Goal: Register for event/course

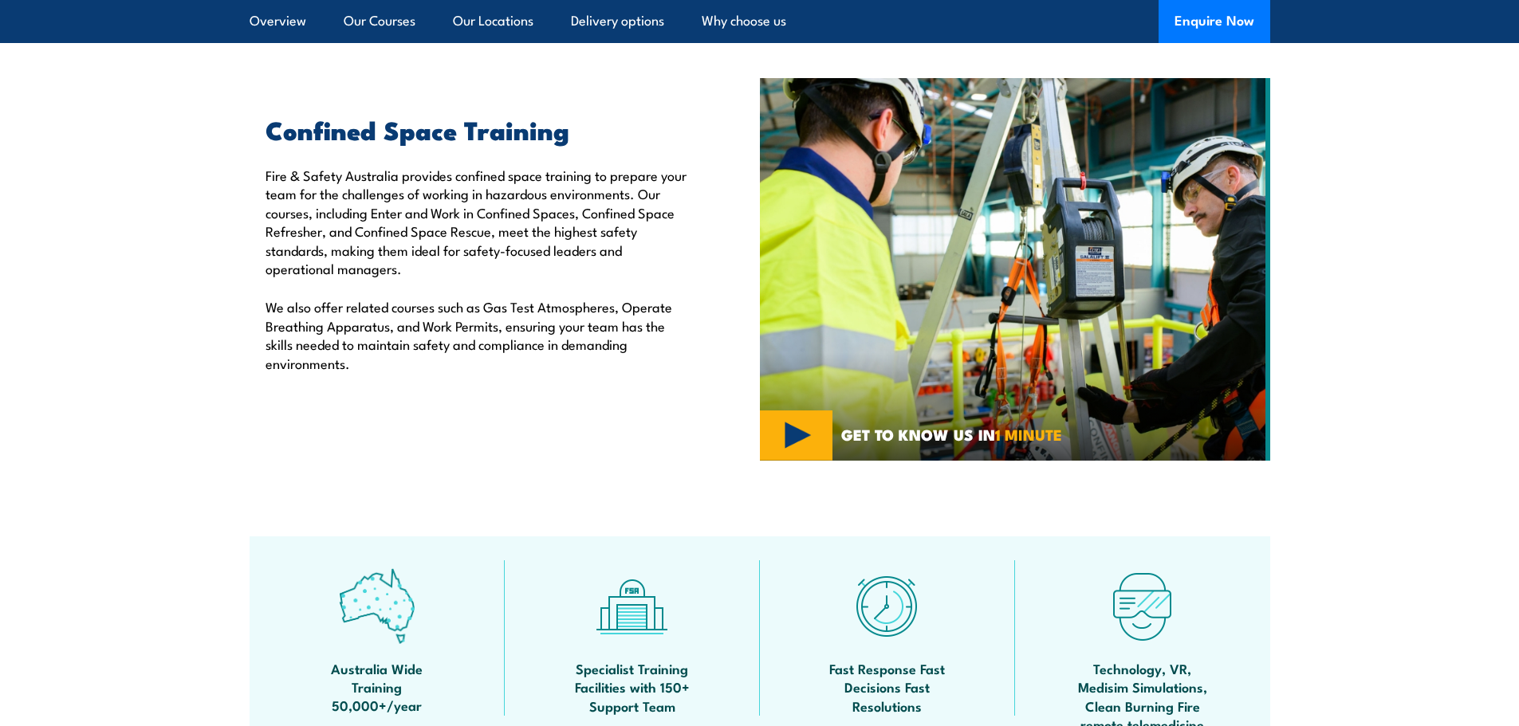
scroll to position [239, 0]
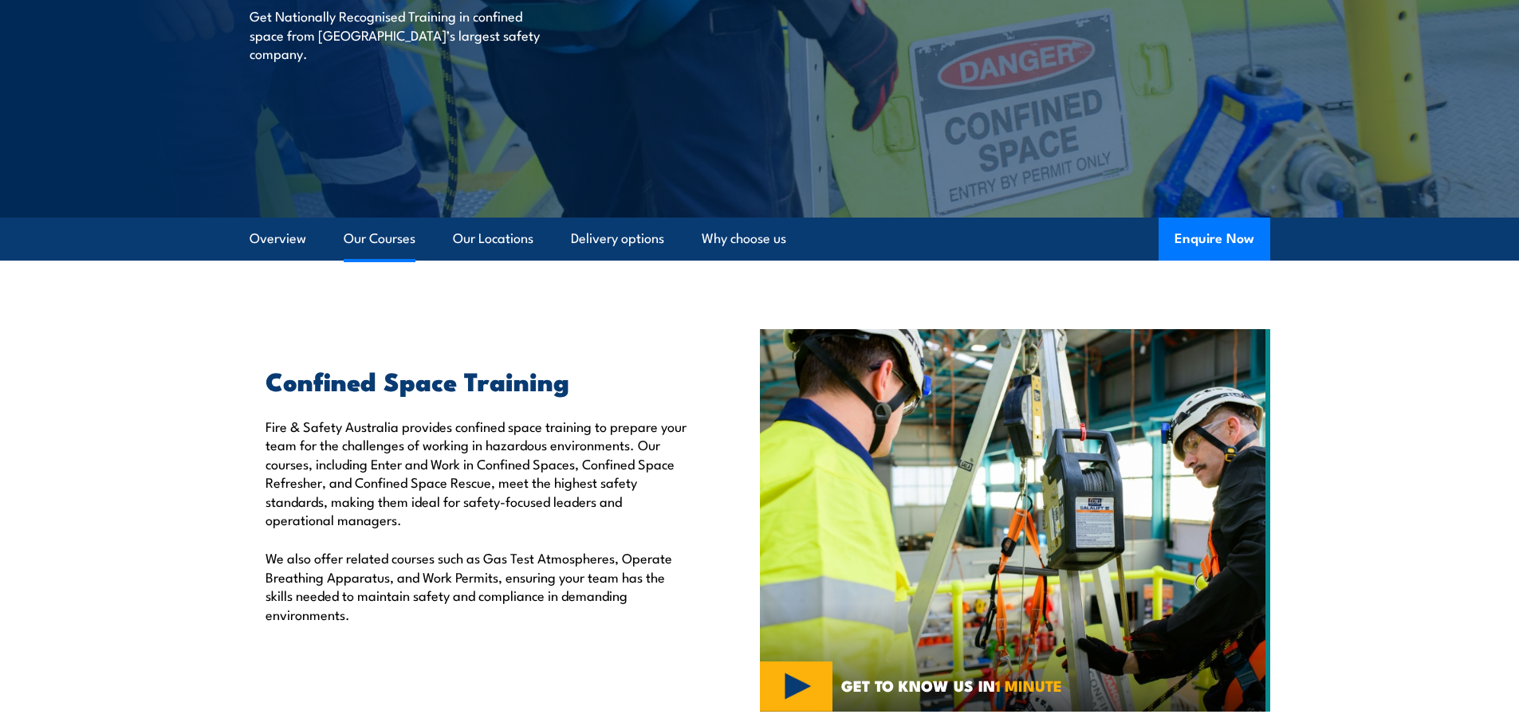
click at [375, 240] on link "Our Courses" at bounding box center [380, 239] width 72 height 42
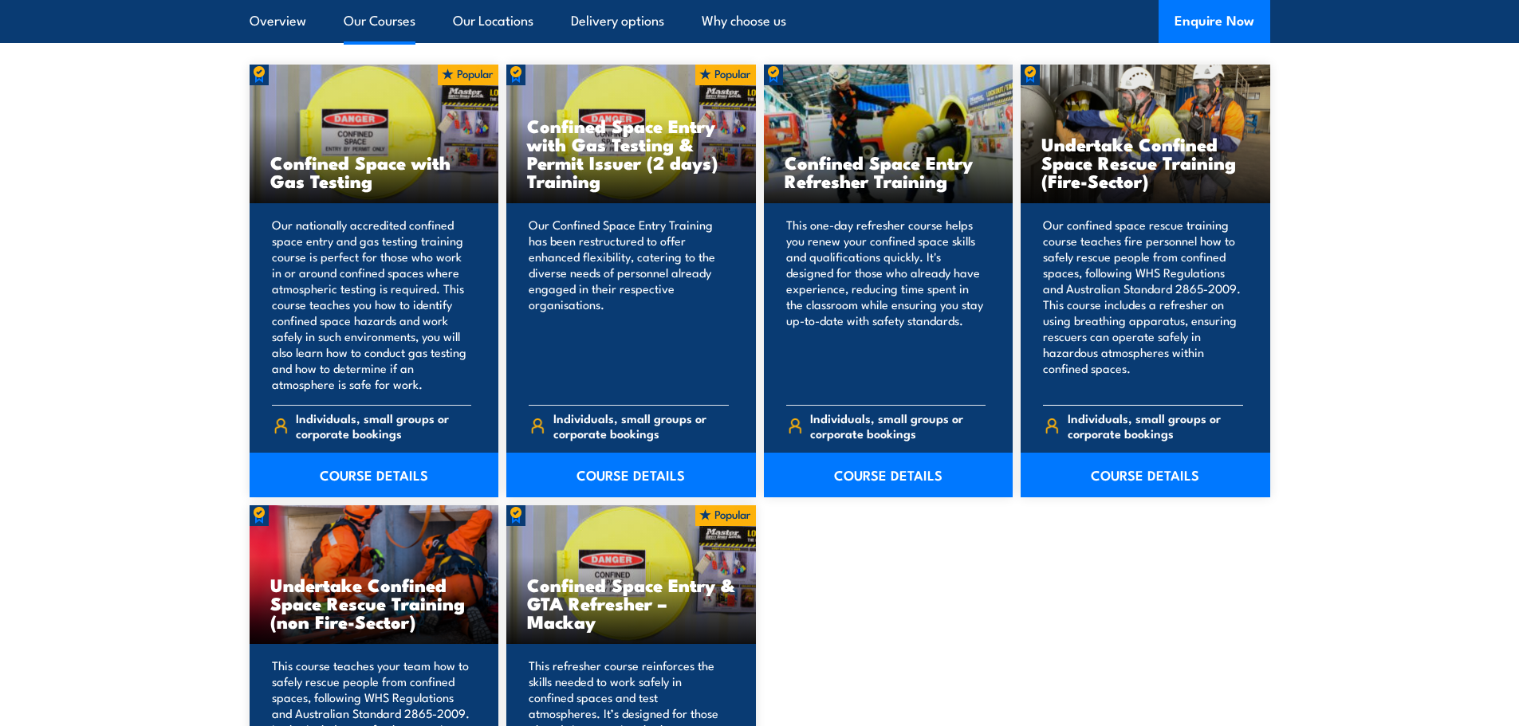
scroll to position [1289, 0]
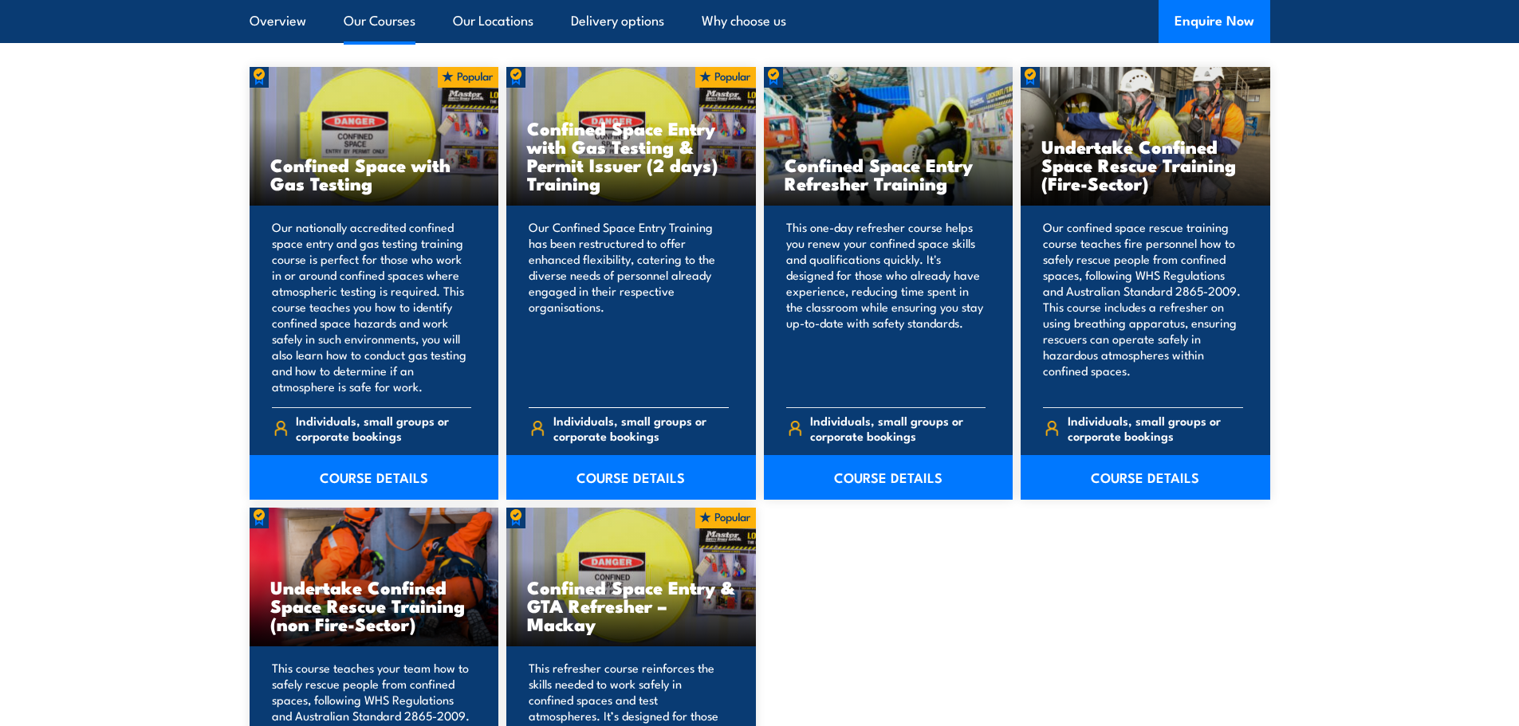
click at [588, 138] on h3 "Confined Space Entry with Gas Testing & Permit Issuer (2 days) Training" at bounding box center [631, 155] width 208 height 73
click at [635, 474] on link "COURSE DETAILS" at bounding box center [631, 477] width 250 height 45
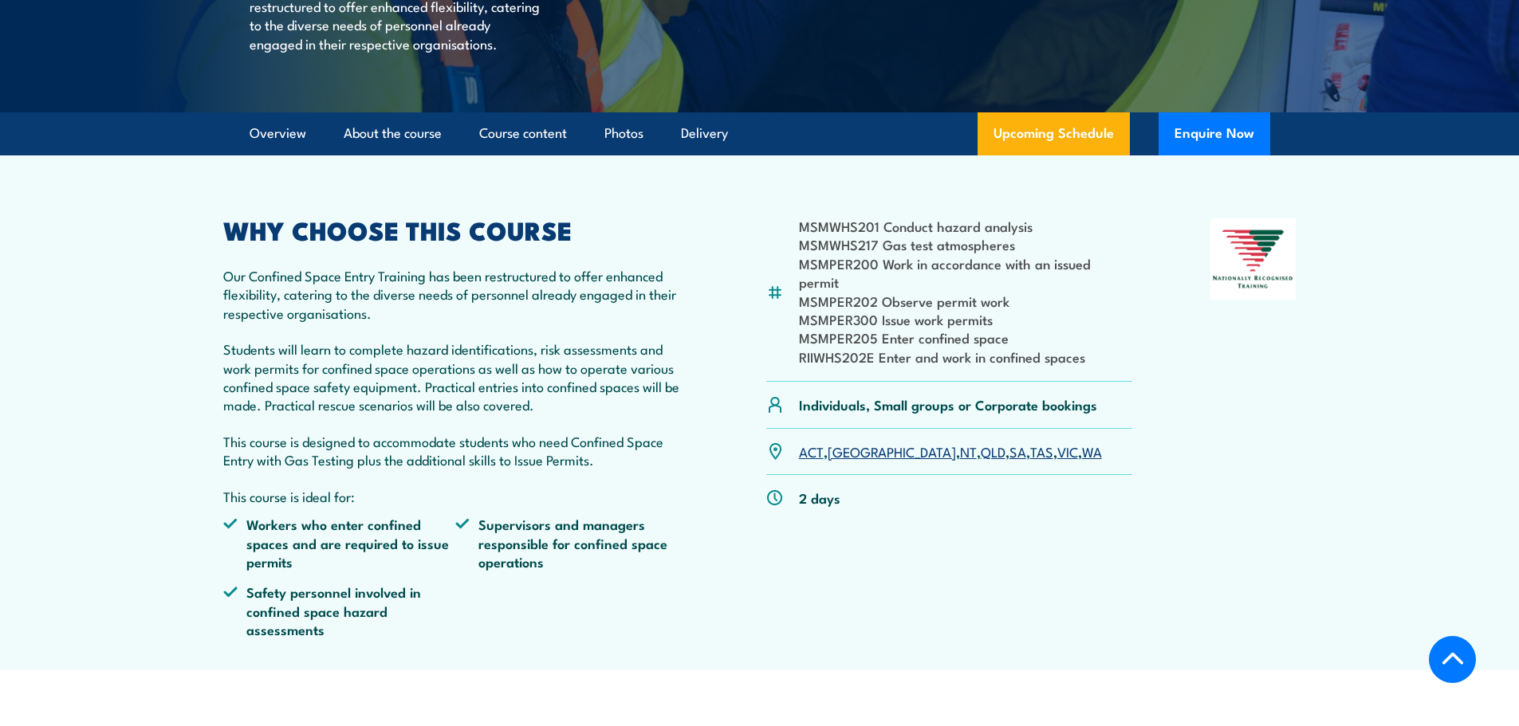
scroll to position [319, 0]
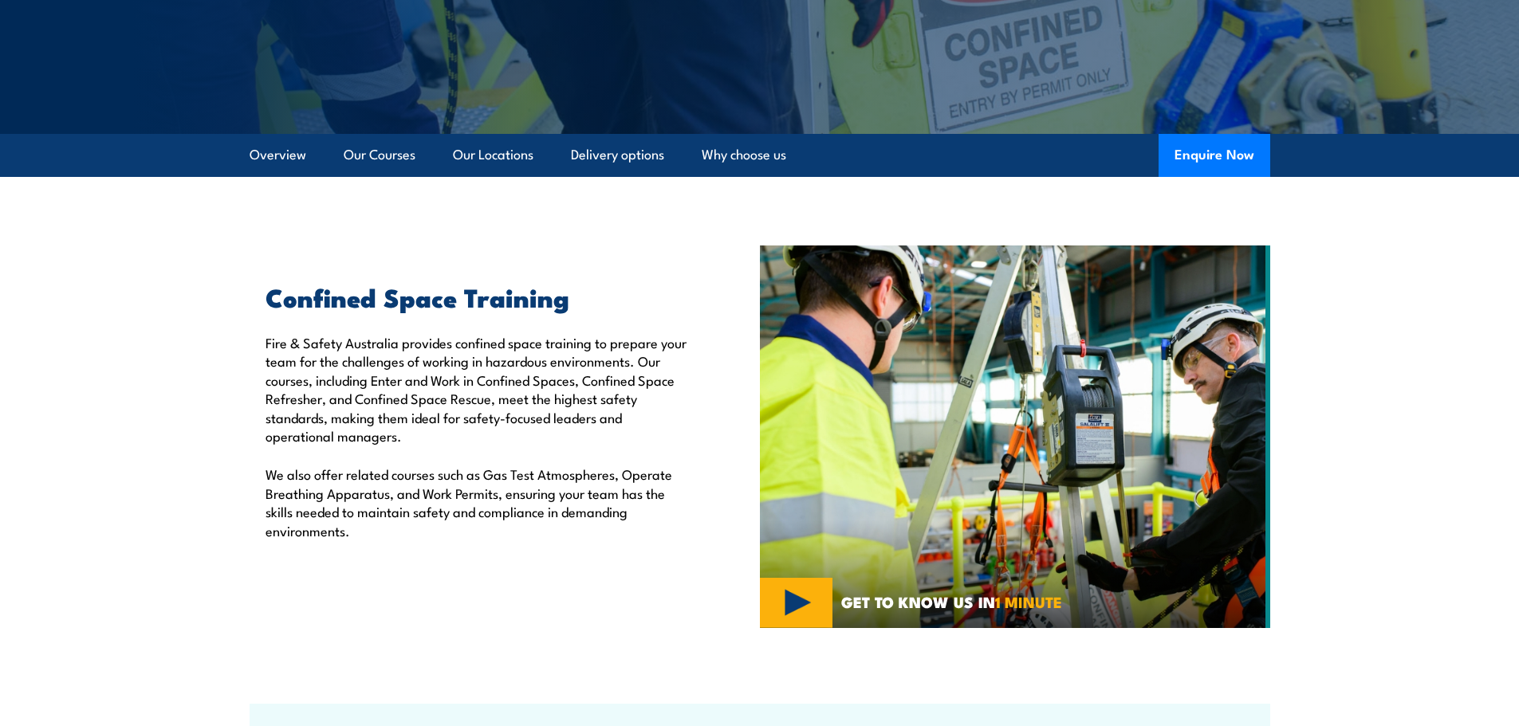
scroll to position [559, 0]
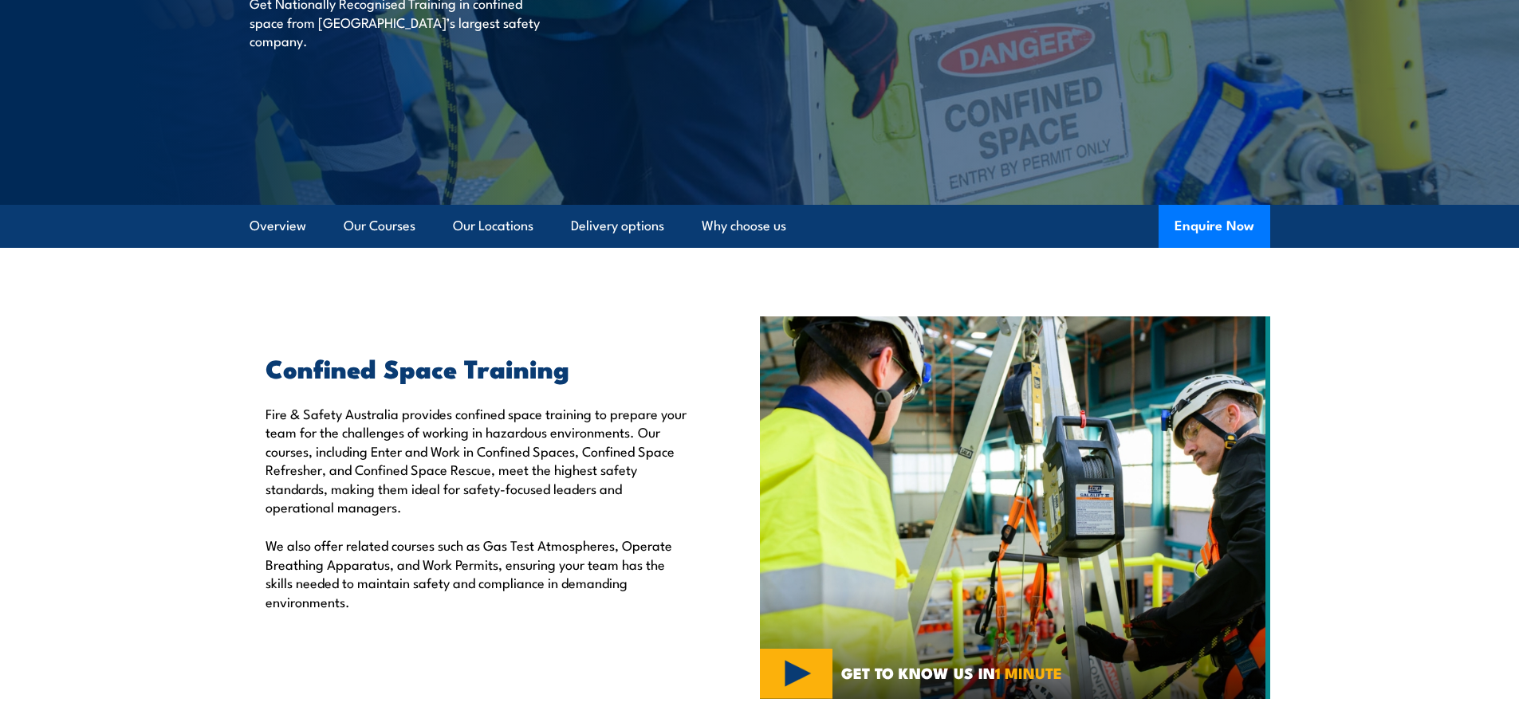
scroll to position [240, 0]
